Goal: Task Accomplishment & Management: Manage account settings

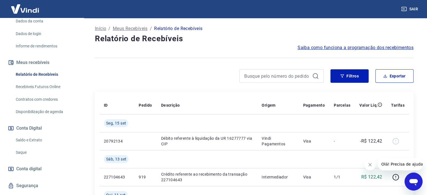
scroll to position [103, 0]
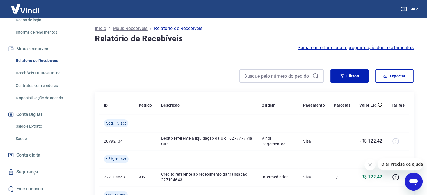
click at [26, 126] on link "Saldo e Extrato" at bounding box center [45, 127] width 64 height 12
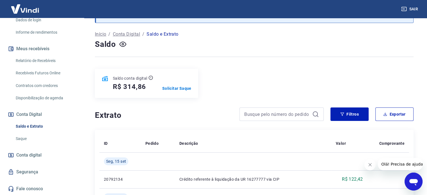
scroll to position [56, 0]
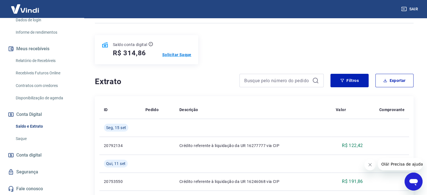
click at [180, 53] on p "Solicitar Saque" at bounding box center [176, 55] width 29 height 6
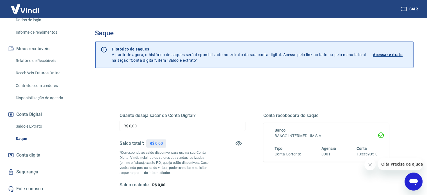
click at [188, 124] on input "R$ 0,00" at bounding box center [183, 126] width 126 height 10
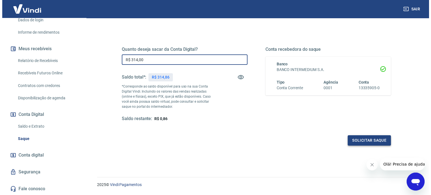
scroll to position [82, 0]
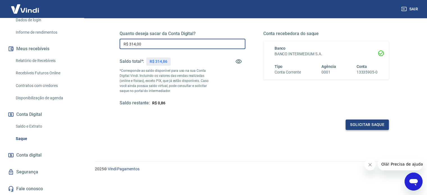
type input "R$ 314,00"
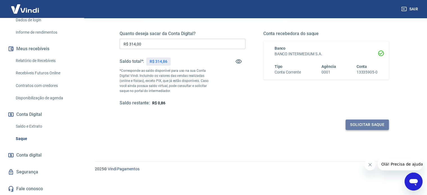
click at [375, 129] on button "Solicitar saque" at bounding box center [367, 125] width 43 height 10
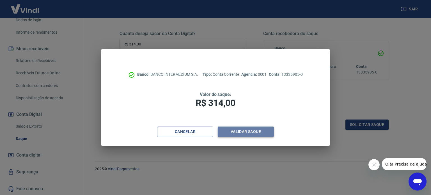
click at [242, 131] on button "Validar saque" at bounding box center [246, 132] width 56 height 10
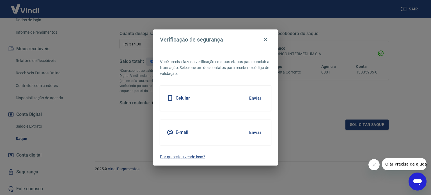
click at [211, 102] on div "Celular Enviar" at bounding box center [215, 98] width 111 height 25
click at [259, 96] on button "Enviar" at bounding box center [255, 98] width 18 height 12
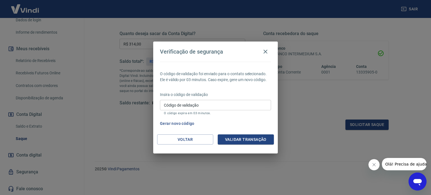
click at [171, 125] on button "Gerar novo código" at bounding box center [177, 123] width 39 height 10
click at [172, 137] on button "Voltar" at bounding box center [185, 139] width 56 height 10
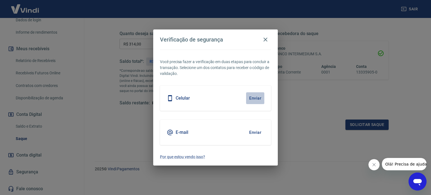
click at [258, 96] on button "Enviar" at bounding box center [255, 98] width 18 height 12
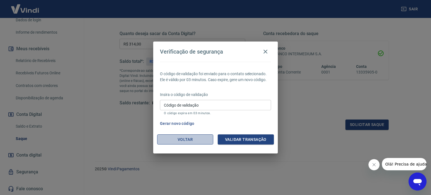
click at [181, 142] on button "Voltar" at bounding box center [185, 139] width 56 height 10
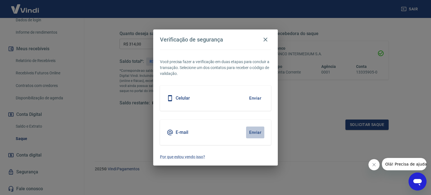
click at [253, 130] on button "Enviar" at bounding box center [255, 133] width 18 height 12
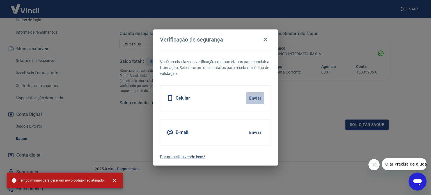
click at [256, 98] on button "Enviar" at bounding box center [255, 98] width 18 height 12
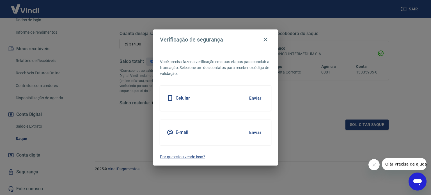
click at [257, 96] on button "Enviar" at bounding box center [255, 98] width 18 height 12
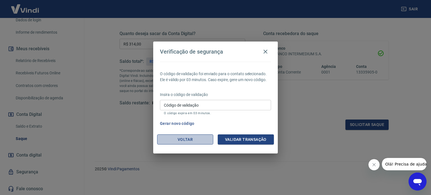
click at [174, 138] on button "Voltar" at bounding box center [185, 139] width 56 height 10
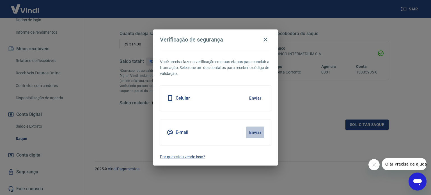
click at [249, 131] on button "Enviar" at bounding box center [255, 133] width 18 height 12
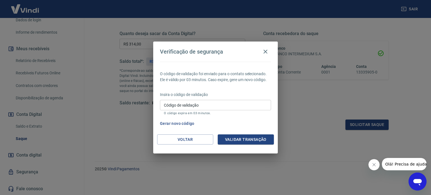
click at [246, 108] on input "Código de validação" at bounding box center [215, 105] width 111 height 10
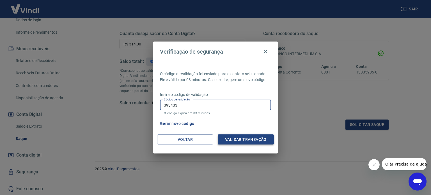
type input "393433"
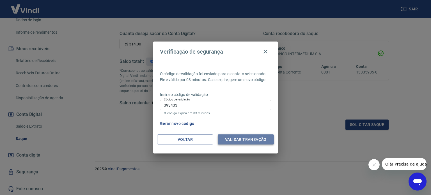
click at [258, 140] on button "Validar transação" at bounding box center [246, 139] width 56 height 10
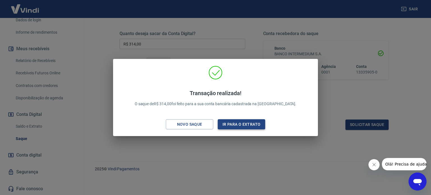
click at [239, 123] on button "Ir para o extrato" at bounding box center [241, 124] width 47 height 10
